Goal: Task Accomplishment & Management: Manage account settings

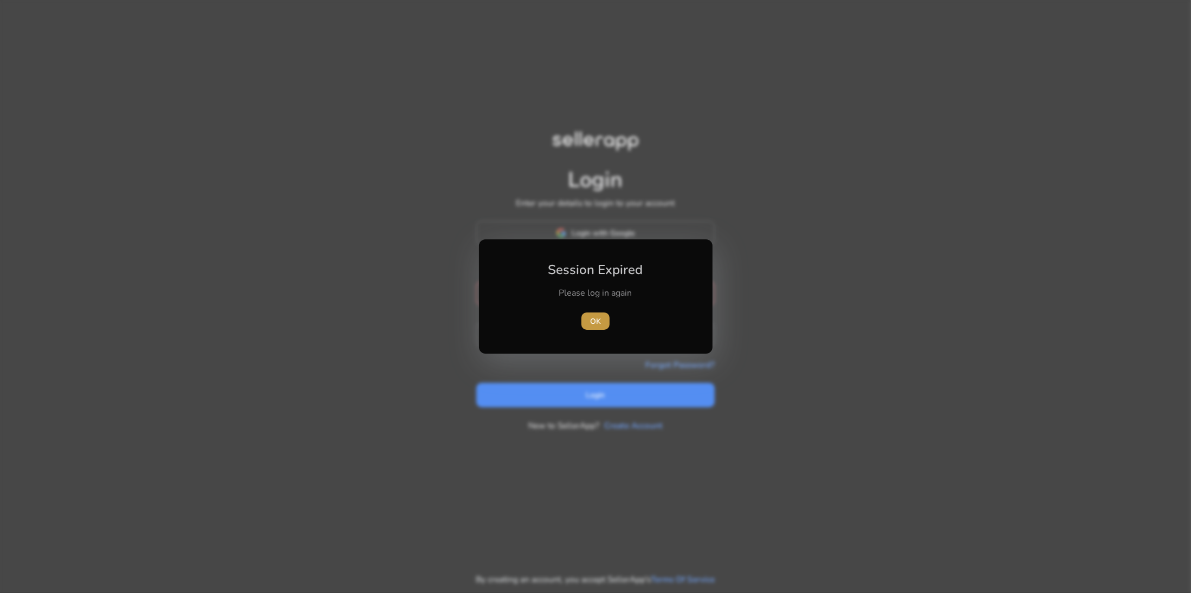
type input "**********"
click at [596, 320] on span "OK" at bounding box center [595, 321] width 11 height 11
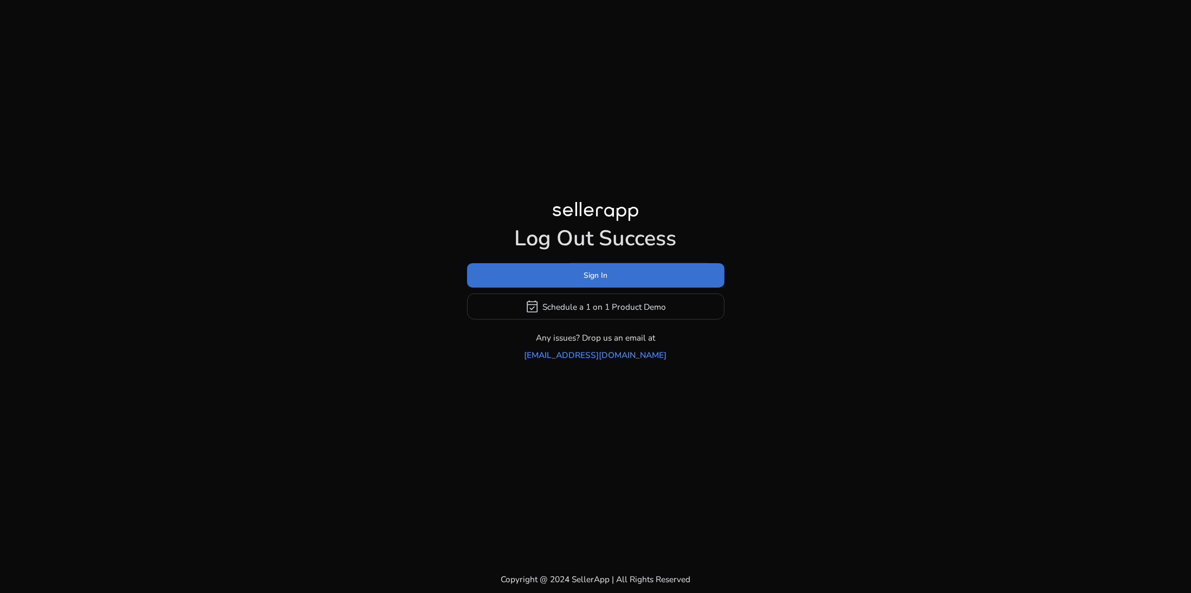
click at [579, 276] on span at bounding box center [595, 276] width 257 height 26
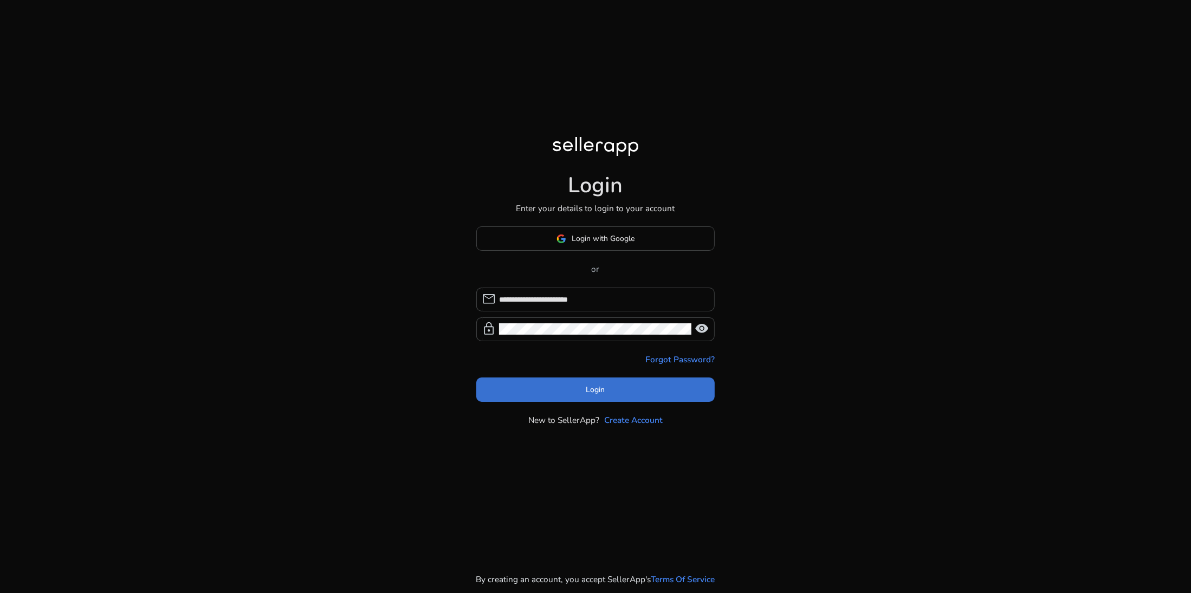
click at [601, 382] on span at bounding box center [595, 390] width 238 height 26
